Goal: Information Seeking & Learning: Check status

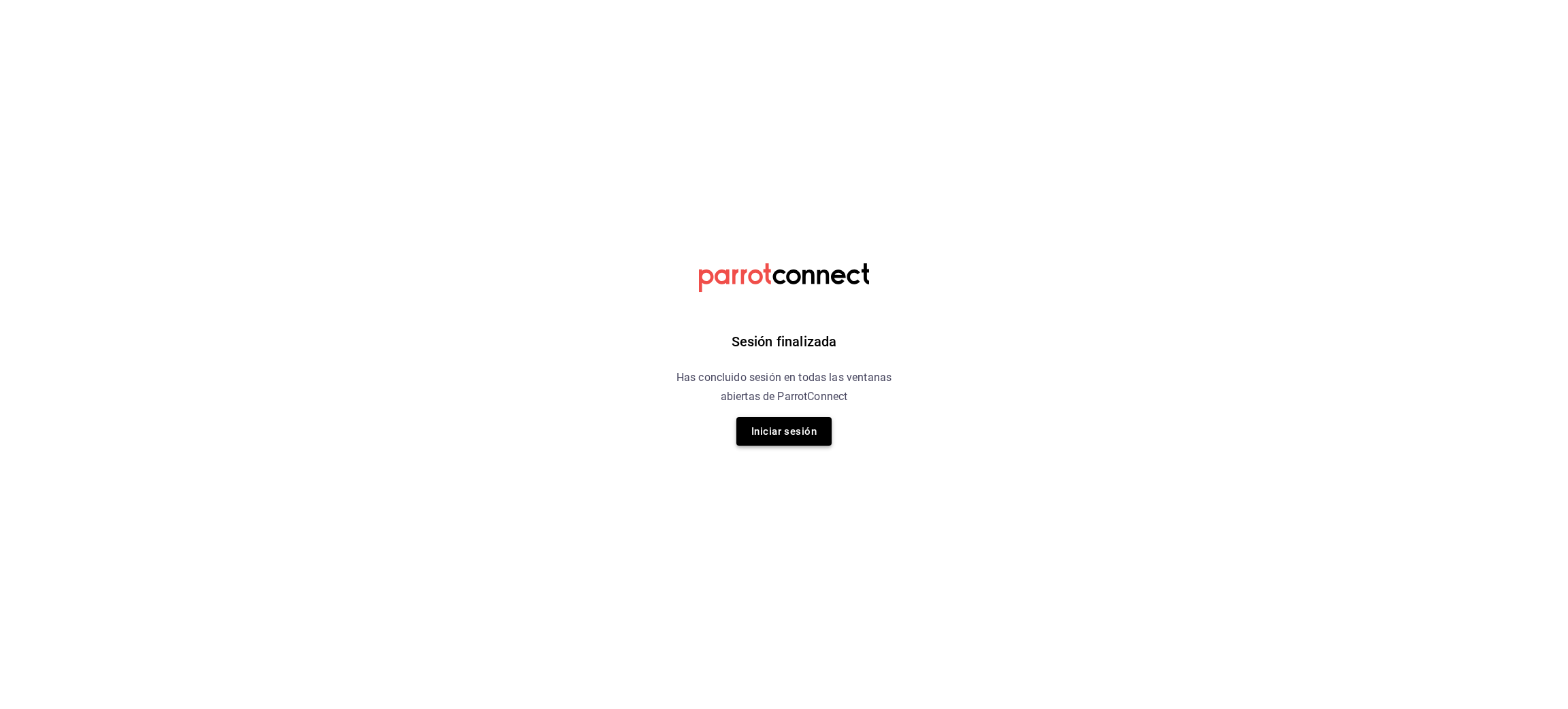
click at [782, 432] on button "Iniciar sesión" at bounding box center [784, 431] width 95 height 29
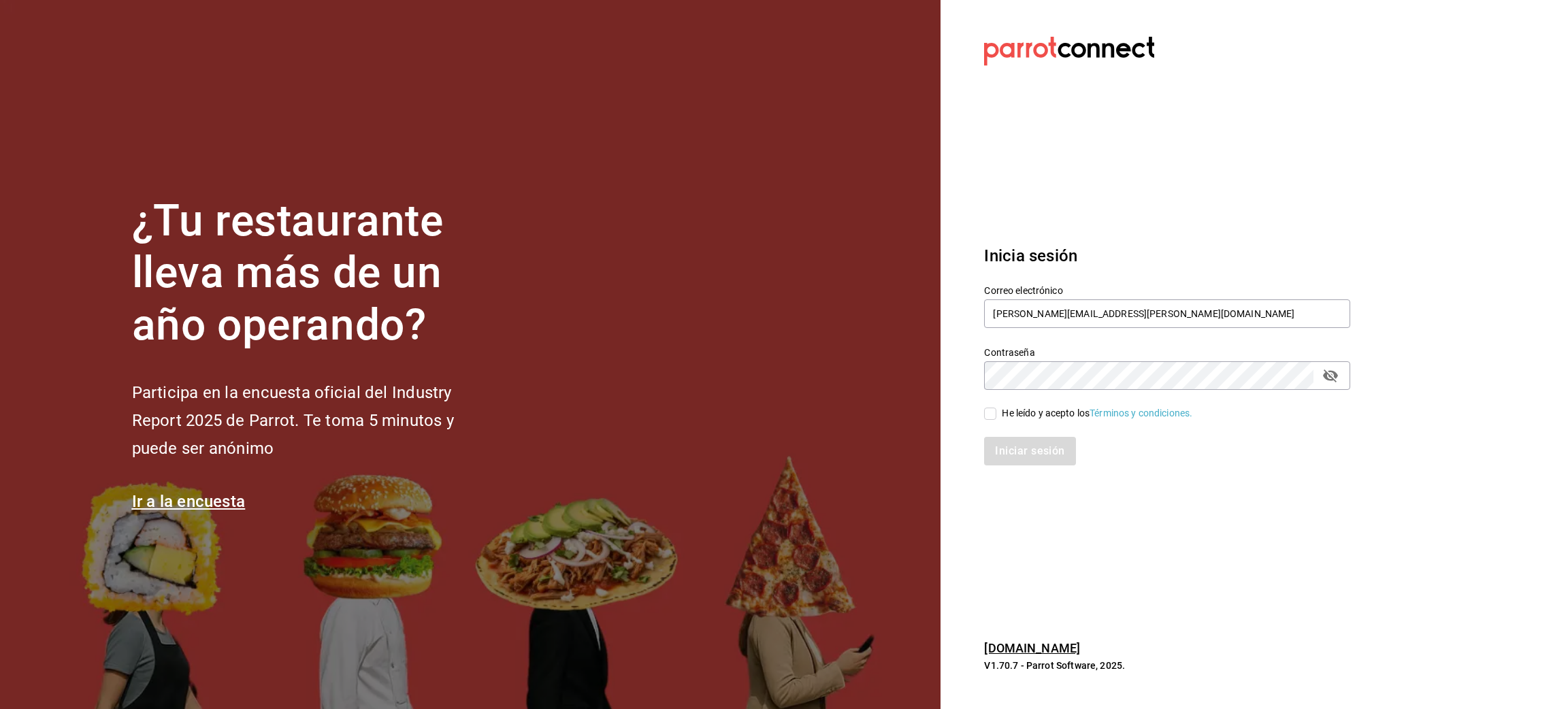
click at [992, 415] on input "He leído y acepto los Términos y condiciones." at bounding box center [990, 413] width 12 height 12
checkbox input "true"
click at [1016, 455] on button "Iniciar sesión" at bounding box center [1030, 450] width 93 height 29
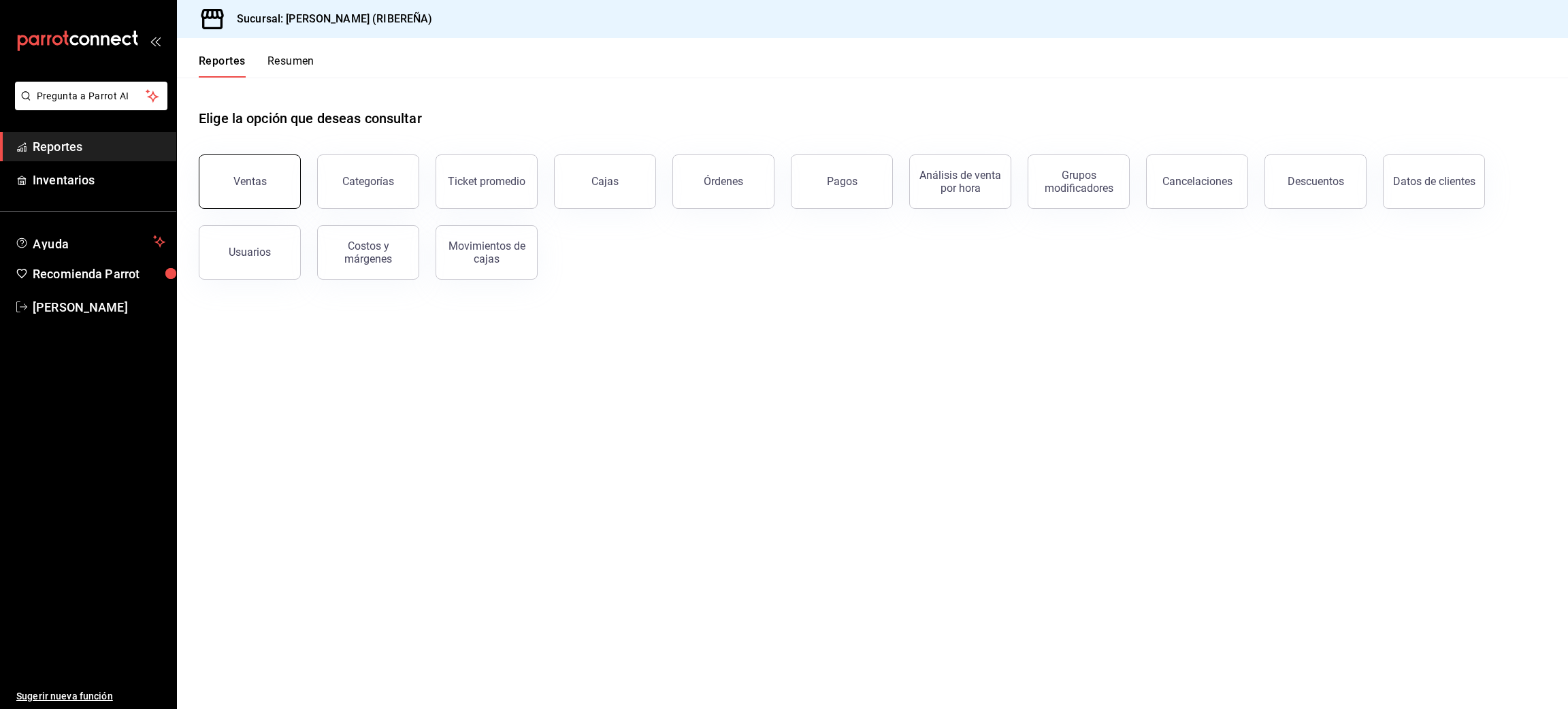
click at [273, 182] on button "Ventas" at bounding box center [249, 181] width 102 height 54
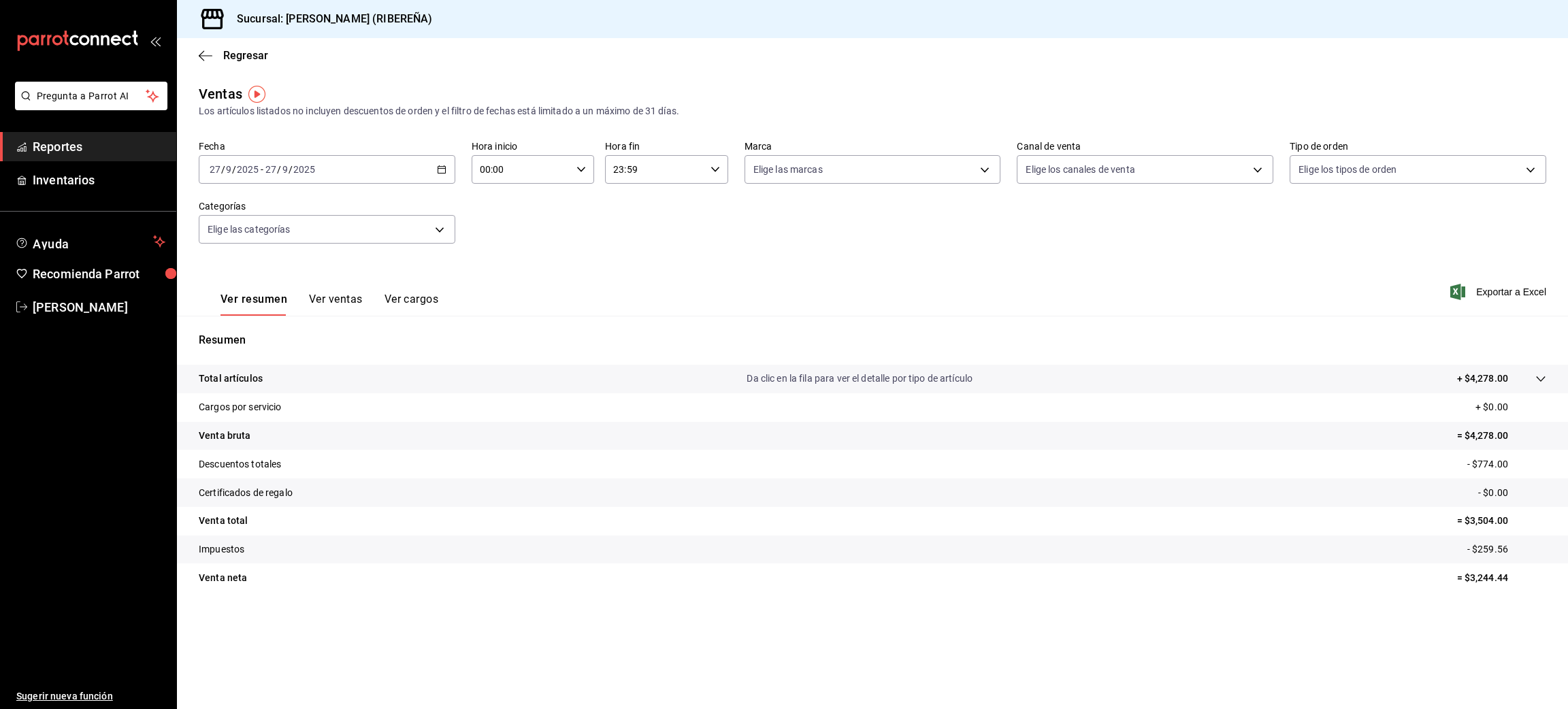
click at [330, 295] on button "Ver ventas" at bounding box center [336, 304] width 54 height 23
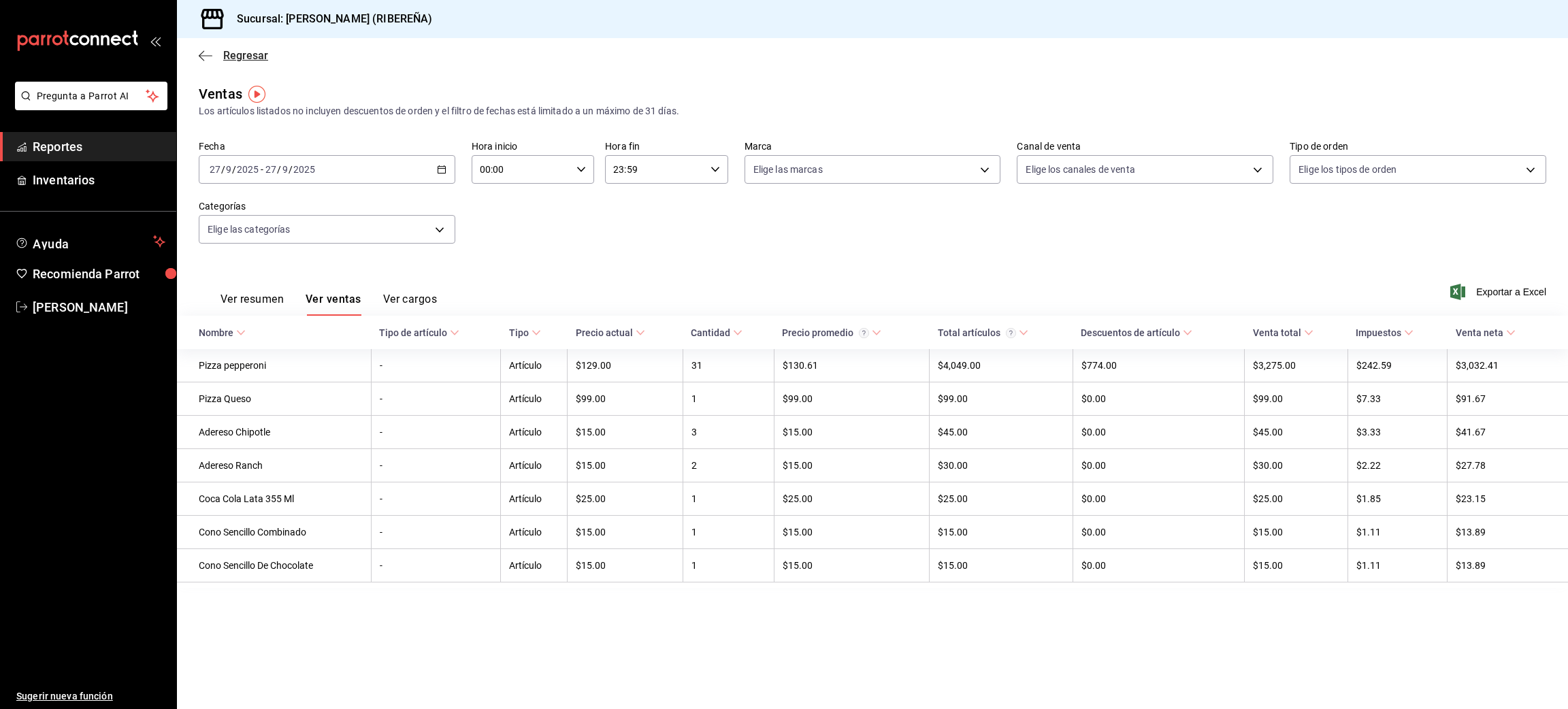
click at [201, 55] on icon "button" at bounding box center [206, 55] width 14 height 1
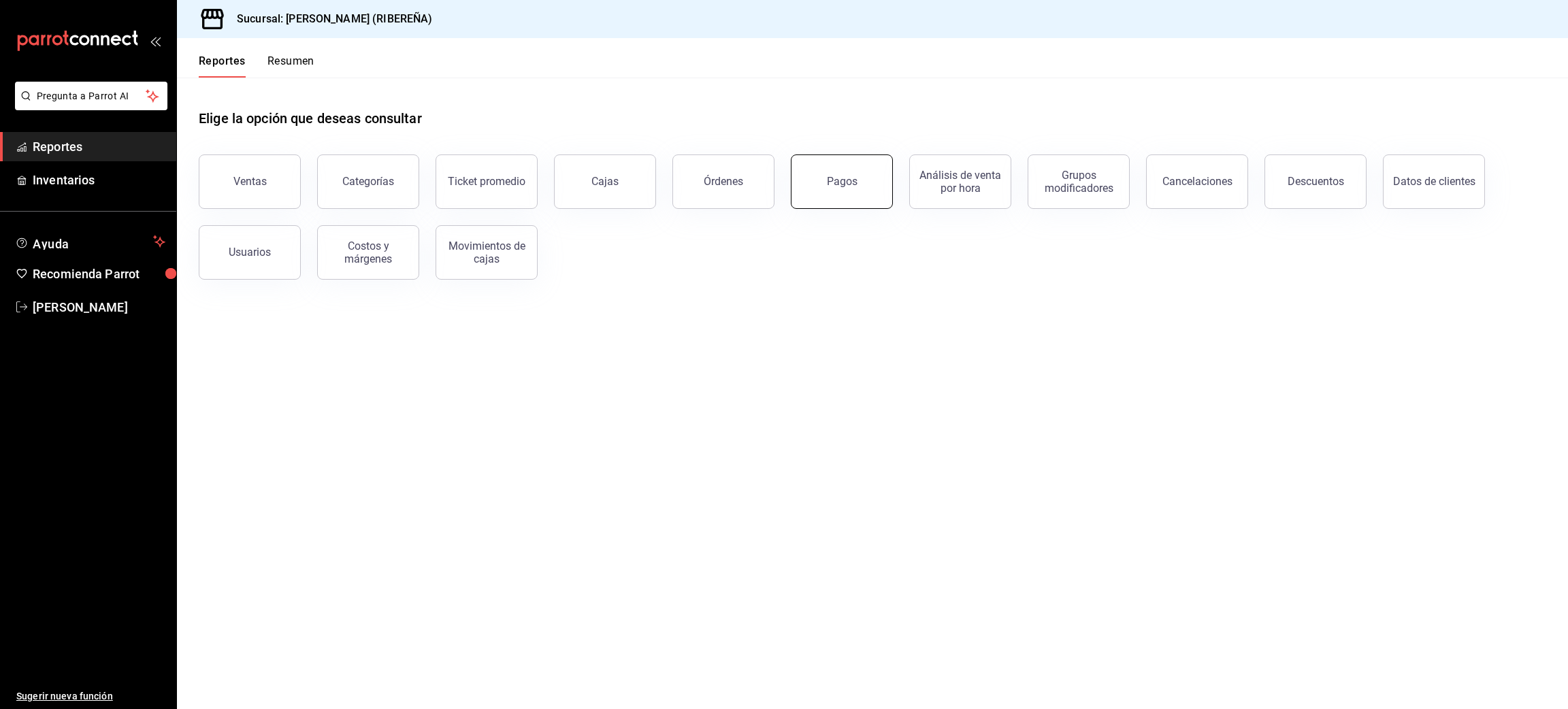
click at [832, 174] on button "Pagos" at bounding box center [841, 181] width 102 height 54
